Goal: Information Seeking & Learning: Learn about a topic

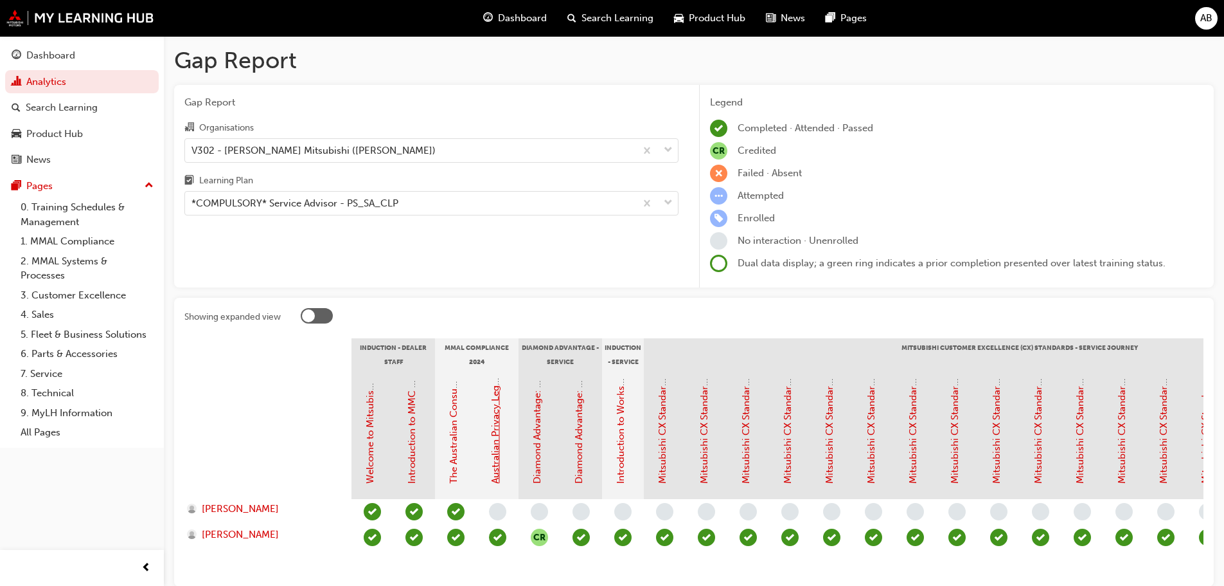
scroll to position [82, 0]
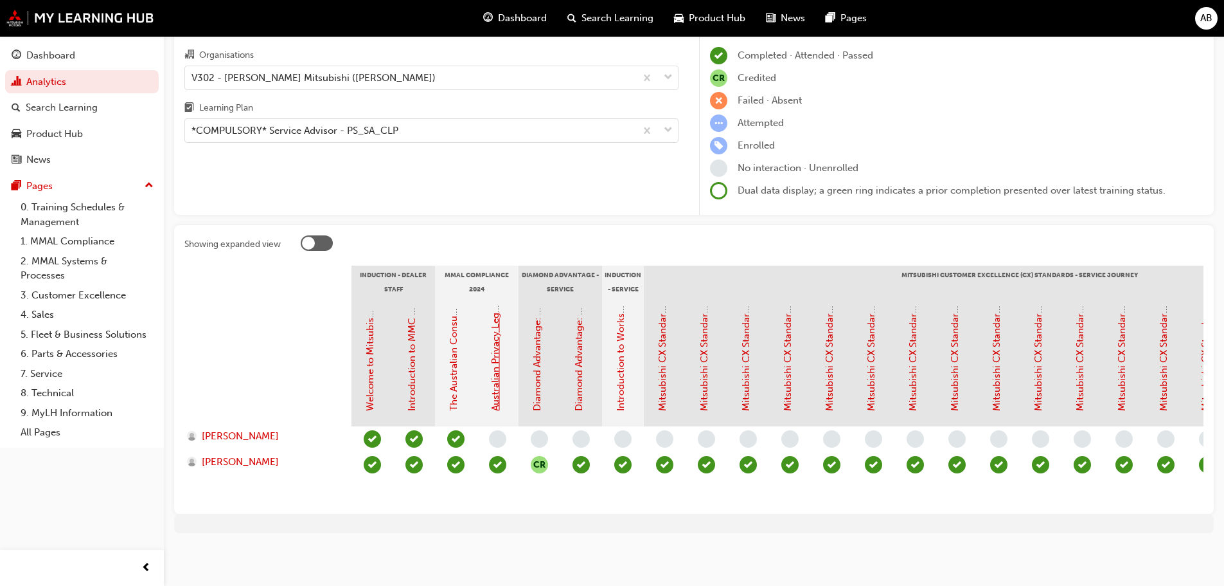
click at [493, 341] on link "Australian Privacy Legislation (MMAL Compliance - 2024)" at bounding box center [496, 282] width 12 height 256
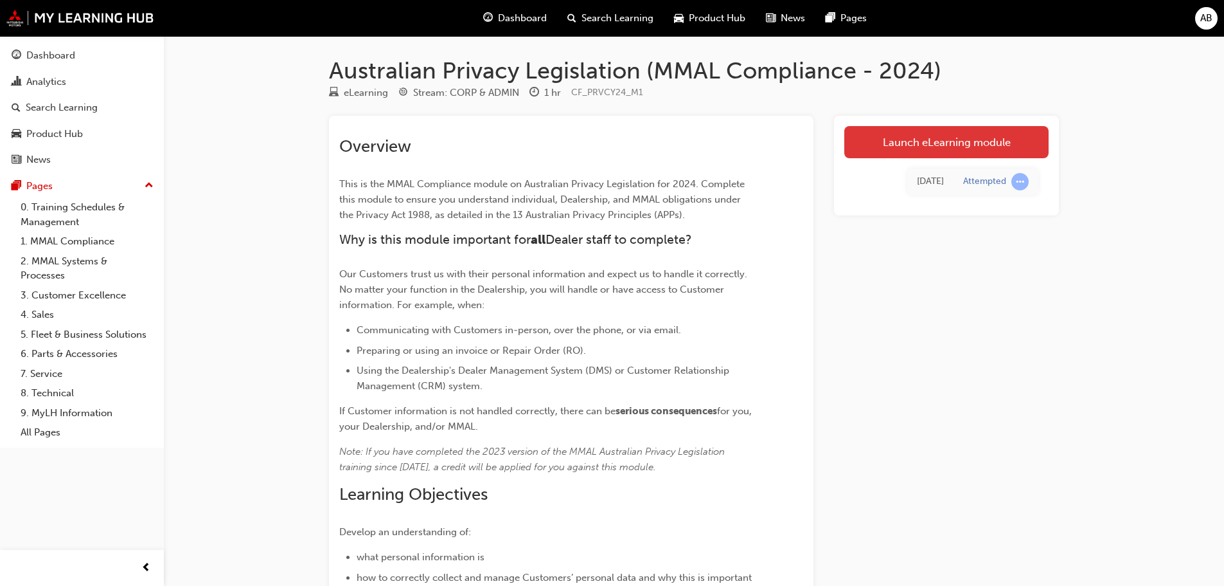
click at [950, 145] on link "Launch eLearning module" at bounding box center [947, 142] width 204 height 32
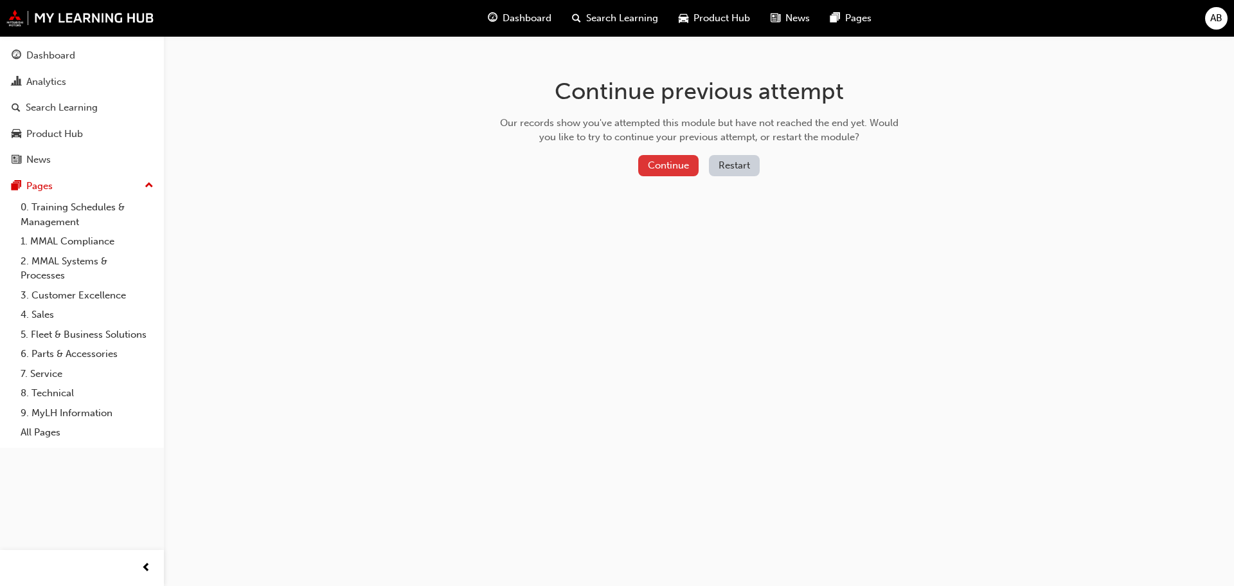
click at [652, 162] on button "Continue" at bounding box center [668, 165] width 60 height 21
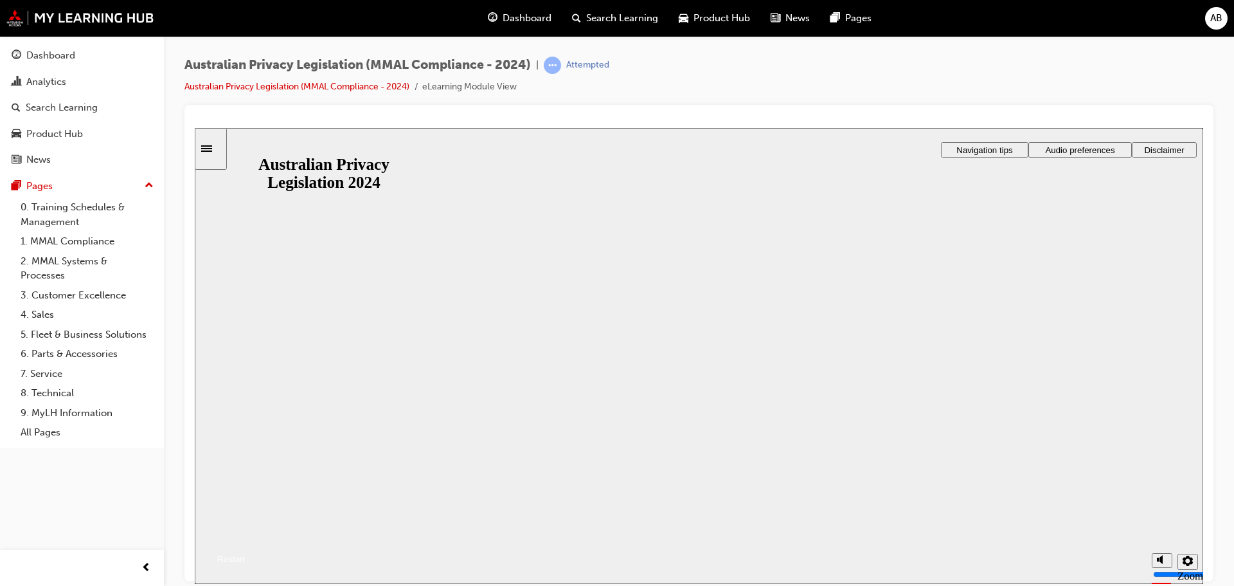
click at [246, 535] on button "Resume" at bounding box center [220, 543] width 51 height 17
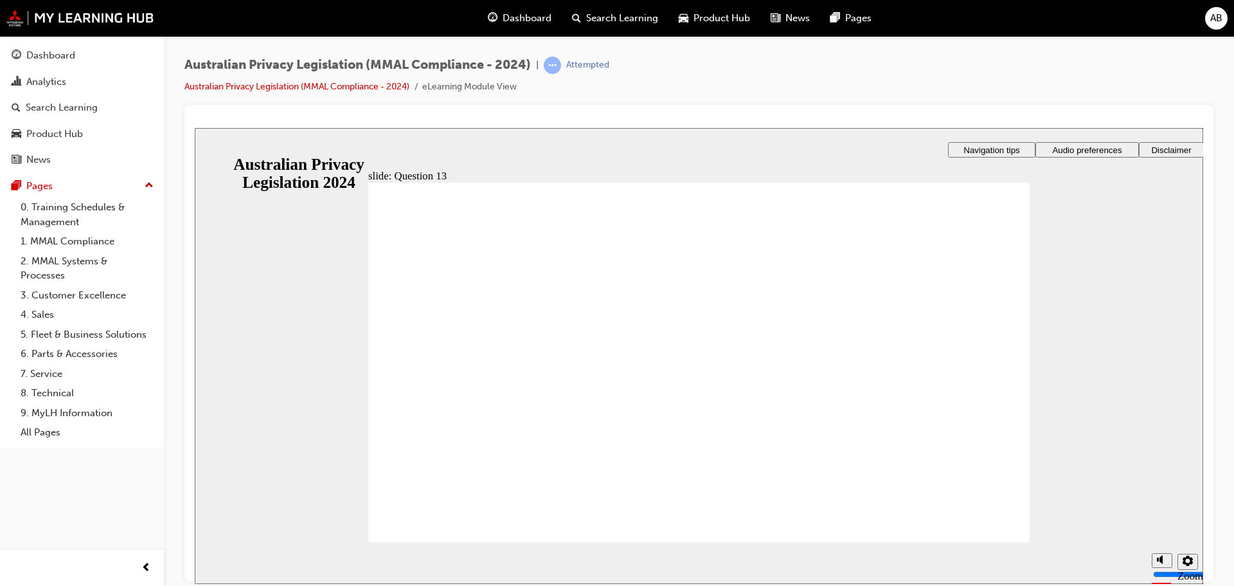
drag, startPoint x: 695, startPoint y: 388, endPoint x: 635, endPoint y: 389, distance: 59.8
drag, startPoint x: 634, startPoint y: 391, endPoint x: 645, endPoint y: 397, distance: 12.4
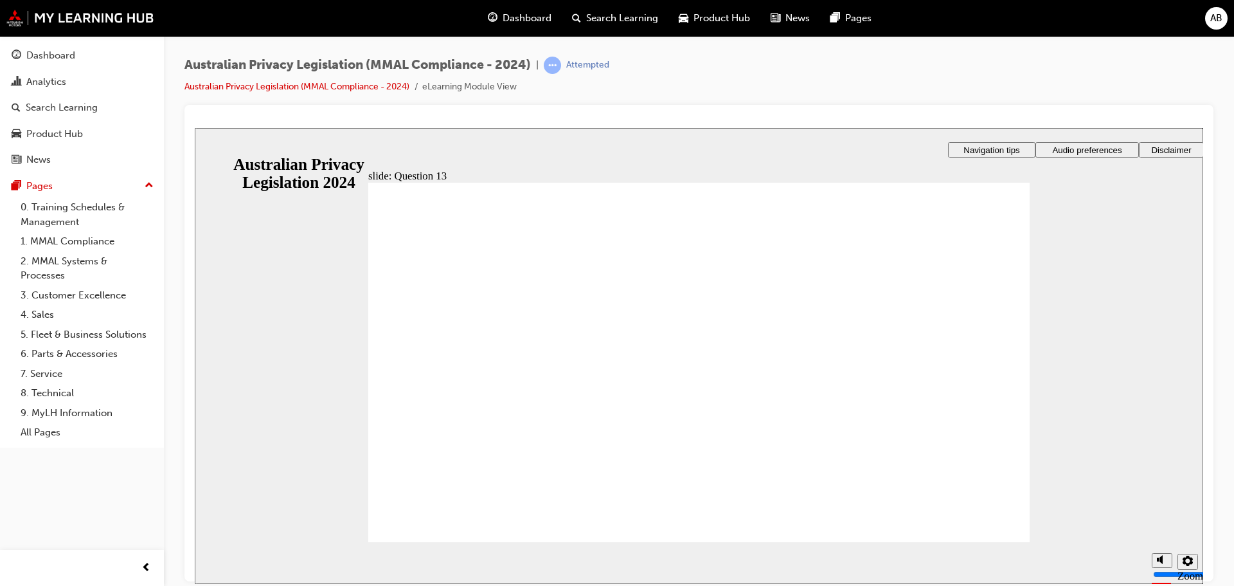
drag, startPoint x: 629, startPoint y: 402, endPoint x: 593, endPoint y: 367, distance: 50.9
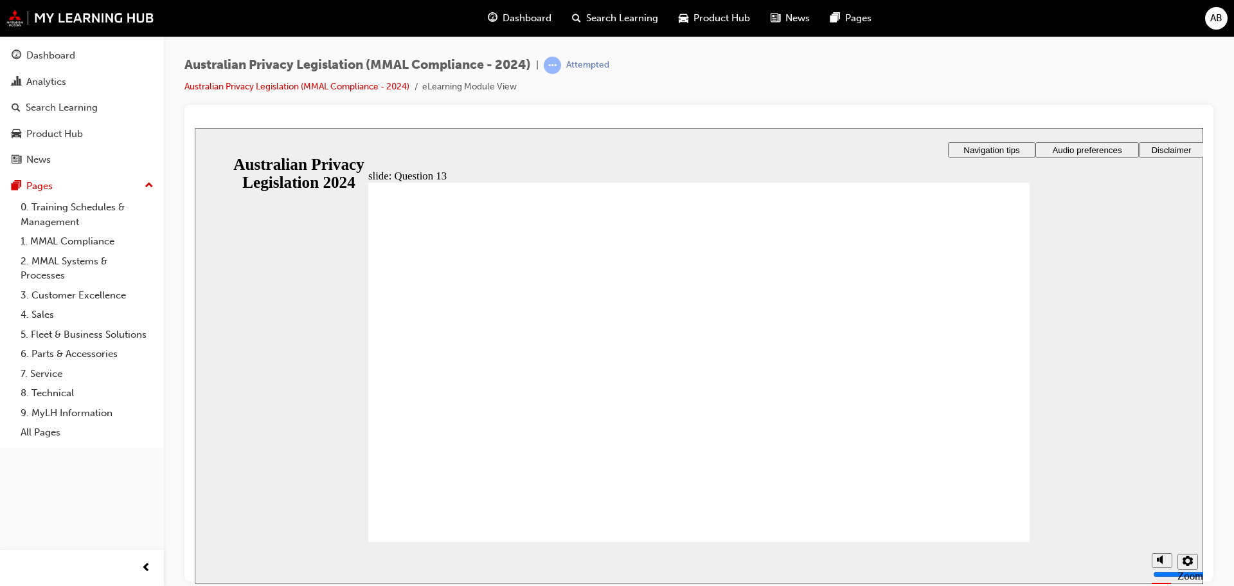
drag, startPoint x: 571, startPoint y: 347, endPoint x: 564, endPoint y: 336, distance: 13.2
click at [551, 69] on span "learningRecordVerb_ATTEMPT-icon" at bounding box center [552, 65] width 17 height 17
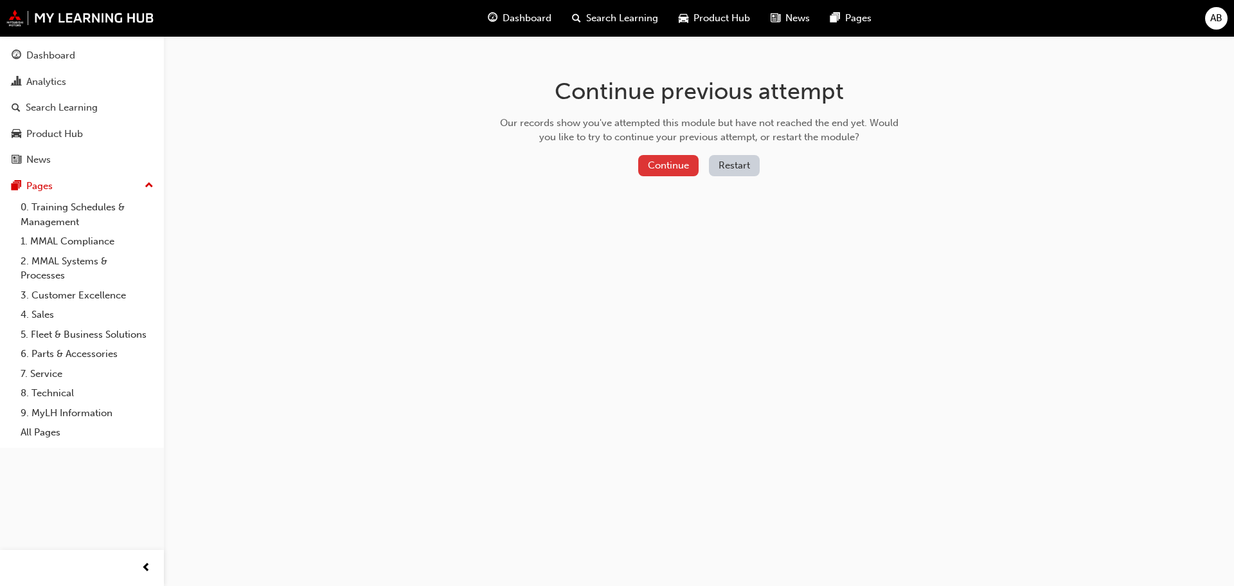
click at [674, 161] on button "Continue" at bounding box center [668, 165] width 60 height 21
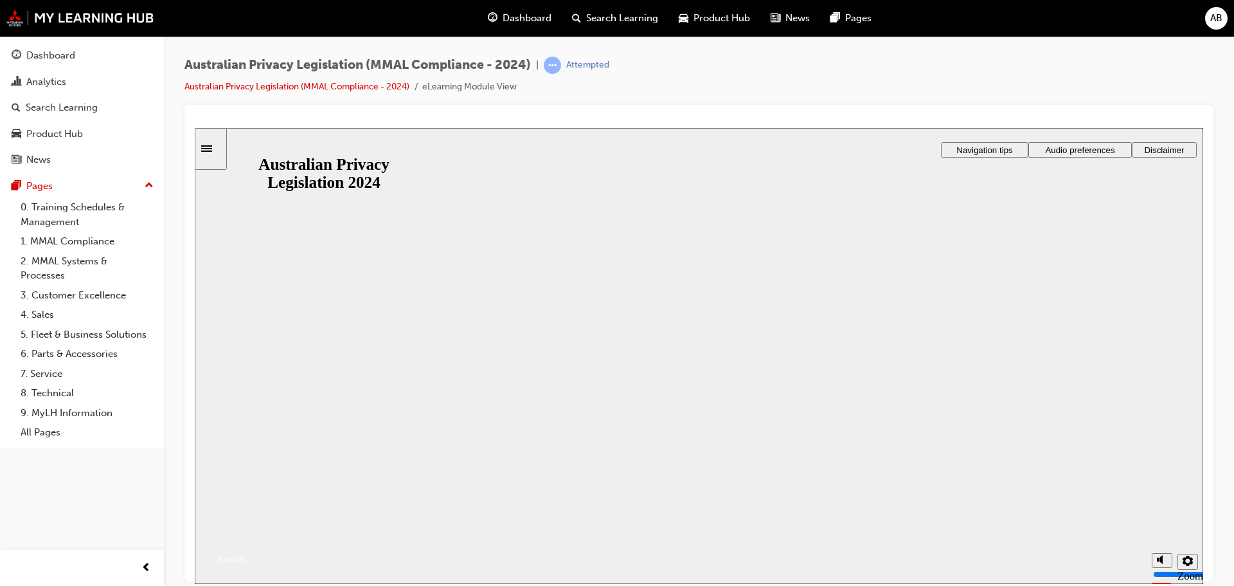
click at [208, 553] on icon "Restart" at bounding box center [204, 558] width 8 height 10
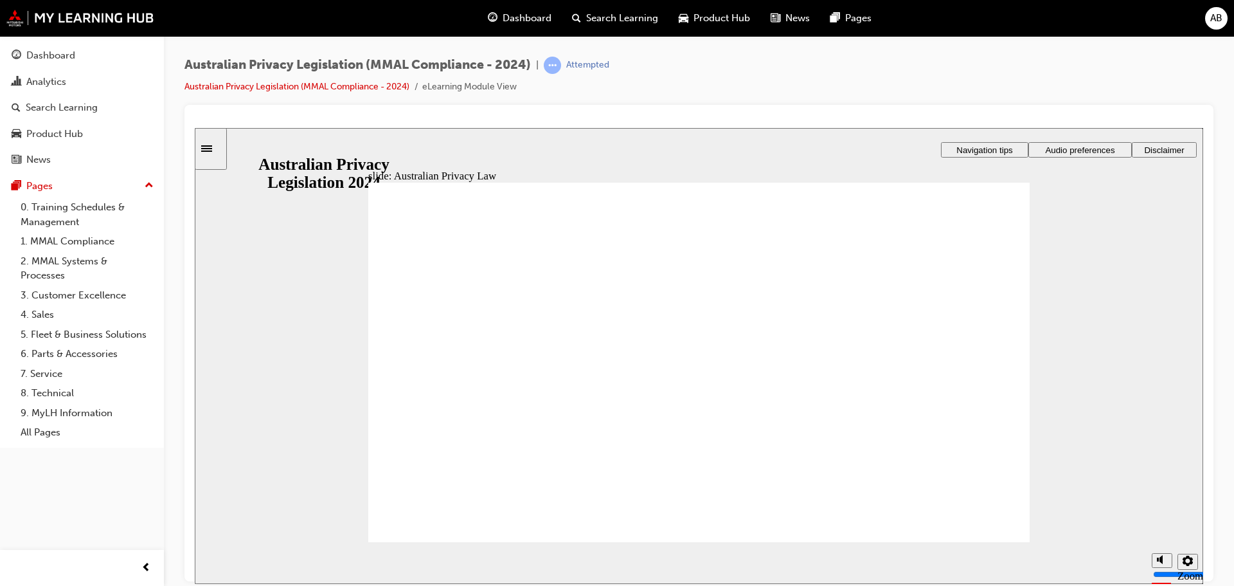
checkbox input "true"
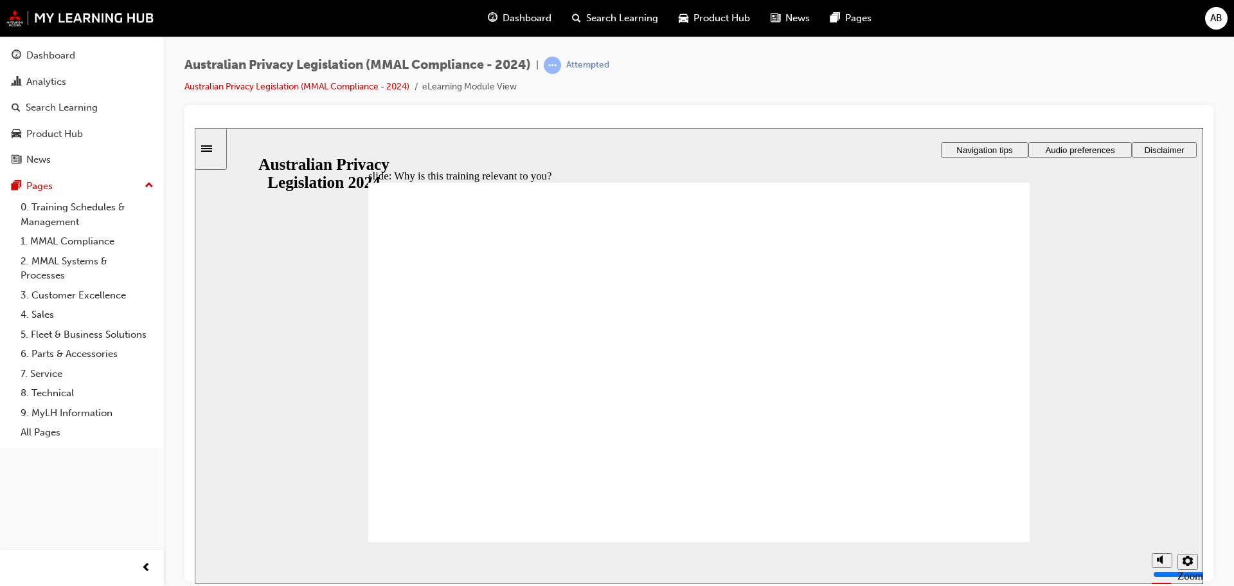
checkbox input "true"
